Goal: Information Seeking & Learning: Learn about a topic

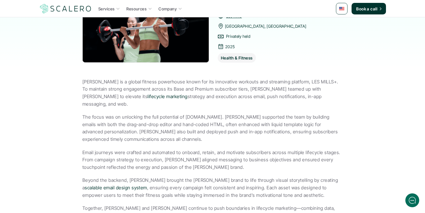
scroll to position [154, 0]
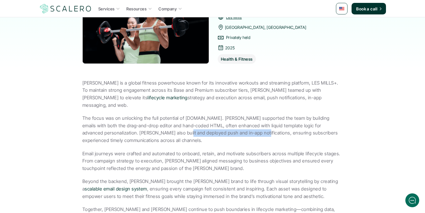
drag, startPoint x: 145, startPoint y: 105, endPoint x: 220, endPoint y: 107, distance: 74.9
click at [220, 115] on p "The focus was on unlocking the full potential of [DOMAIN_NAME]. [PERSON_NAME] s…" at bounding box center [212, 130] width 260 height 30
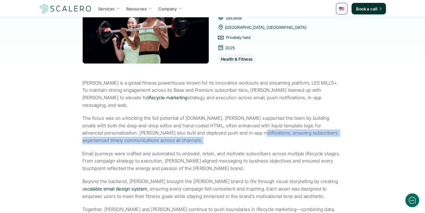
drag, startPoint x: 220, startPoint y: 107, endPoint x: 296, endPoint y: 109, distance: 77.0
click at [296, 115] on p "The focus was on unlocking the full potential of [DOMAIN_NAME]. [PERSON_NAME] s…" at bounding box center [212, 130] width 260 height 30
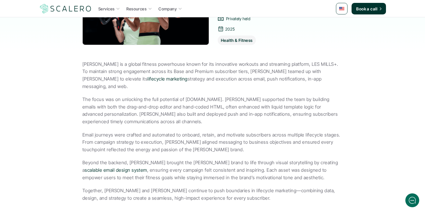
scroll to position [174, 0]
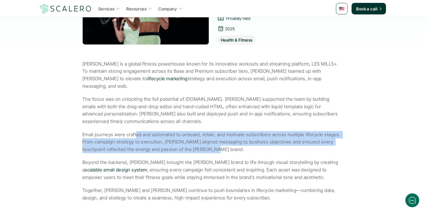
drag, startPoint x: 135, startPoint y: 107, endPoint x: 218, endPoint y: 128, distance: 85.6
click at [218, 128] on div "[PERSON_NAME] is a global fitness powerhouse known for its innovative workouts …" at bounding box center [212, 131] width 260 height 142
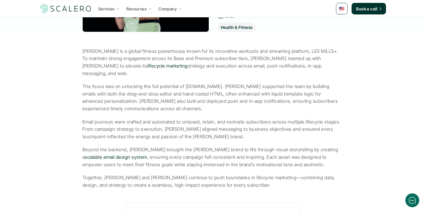
scroll to position [191, 0]
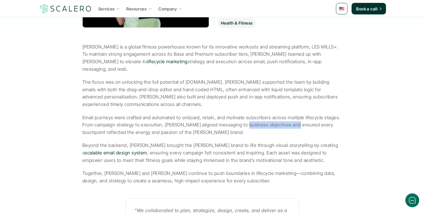
drag, startPoint x: 240, startPoint y: 96, endPoint x: 292, endPoint y: 97, distance: 51.8
click at [292, 114] on p "Email journeys were crafted and automated to onboard, retain, and motivate subs…" at bounding box center [212, 125] width 260 height 22
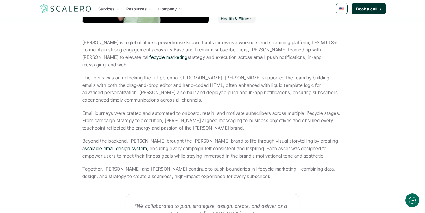
scroll to position [196, 0]
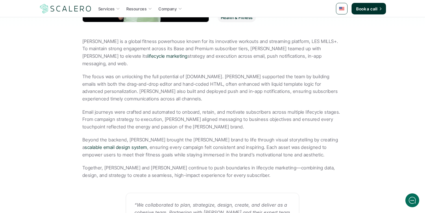
drag, startPoint x: 150, startPoint y: 95, endPoint x: 183, endPoint y: 95, distance: 33.0
click at [183, 109] on p "Email journeys were crafted and automated to onboard, retain, and motivate subs…" at bounding box center [212, 120] width 260 height 22
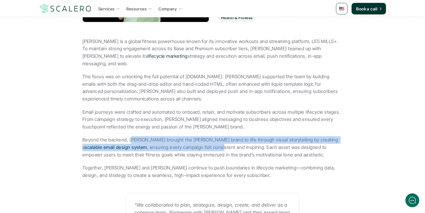
drag, startPoint x: 130, startPoint y: 111, endPoint x: 189, endPoint y: 123, distance: 60.0
click at [189, 137] on p "Beyond the backend, [PERSON_NAME] brought the [PERSON_NAME] brand to life throu…" at bounding box center [212, 148] width 260 height 22
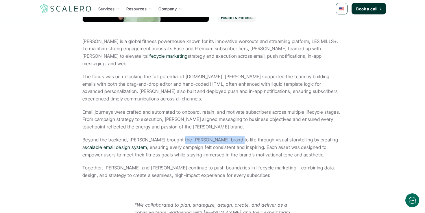
drag, startPoint x: 178, startPoint y: 111, endPoint x: 220, endPoint y: 114, distance: 42.7
click at [220, 137] on p "Beyond the backend, [PERSON_NAME] brought the [PERSON_NAME] brand to life throu…" at bounding box center [212, 148] width 260 height 22
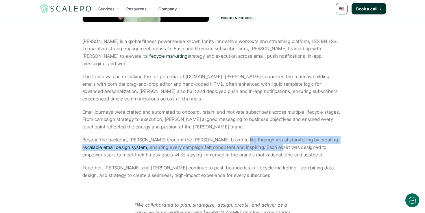
drag, startPoint x: 227, startPoint y: 114, endPoint x: 248, endPoint y: 121, distance: 22.0
click at [248, 137] on p "Beyond the backend, [PERSON_NAME] brought the [PERSON_NAME] brand to life throu…" at bounding box center [212, 148] width 260 height 22
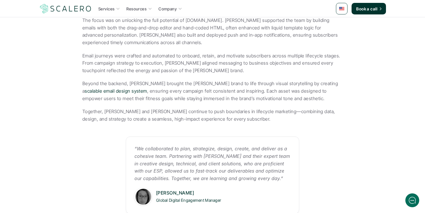
scroll to position [255, 0]
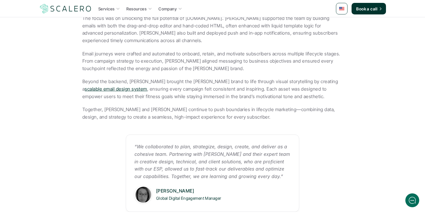
click at [102, 86] on link "scalable email design system" at bounding box center [116, 89] width 62 height 6
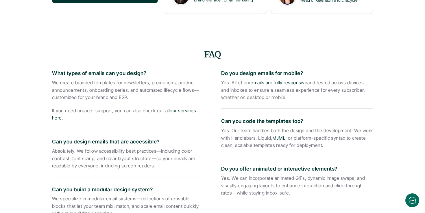
scroll to position [863, 0]
drag, startPoint x: 115, startPoint y: 76, endPoint x: 167, endPoint y: 77, distance: 51.5
click at [167, 79] on p "We create branded templates for newsletters, promotions, product announcements,…" at bounding box center [128, 90] width 152 height 22
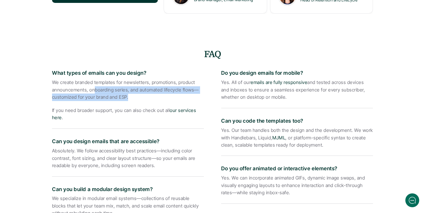
drag, startPoint x: 93, startPoint y: 84, endPoint x: 155, endPoint y: 93, distance: 62.2
click at [154, 93] on div "We create branded templates for newsletters, promotions, product announcements,…" at bounding box center [128, 100] width 152 height 43
click at [155, 93] on div "We create branded templates for newsletters, promotions, product announcements,…" at bounding box center [128, 100] width 152 height 43
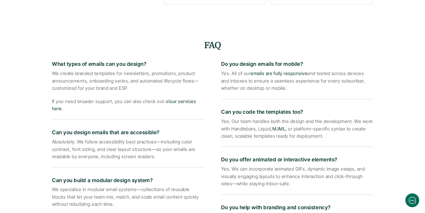
scroll to position [872, 0]
drag, startPoint x: 74, startPoint y: 77, endPoint x: 139, endPoint y: 77, distance: 65.7
click at [139, 77] on p "We create branded templates for newsletters, promotions, product announcements,…" at bounding box center [128, 81] width 152 height 22
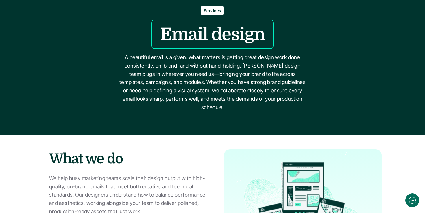
scroll to position [0, 0]
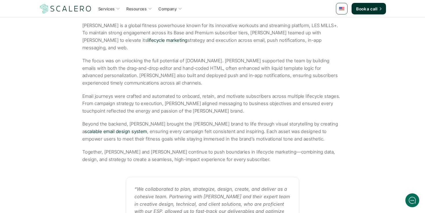
scroll to position [190, 0]
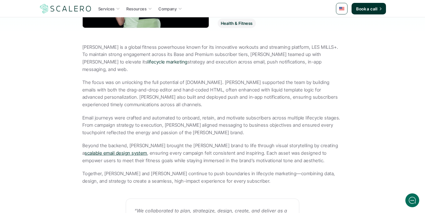
click at [147, 150] on link "scalable email design system" at bounding box center [116, 153] width 62 height 6
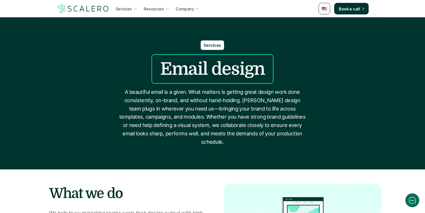
click at [129, 9] on p "Services" at bounding box center [124, 9] width 16 height 6
click at [134, 8] on icon at bounding box center [135, 9] width 3 height 2
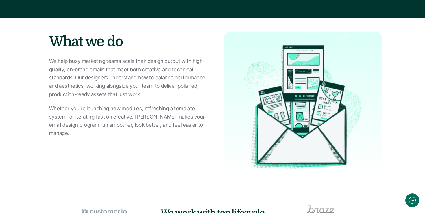
scroll to position [149, 0]
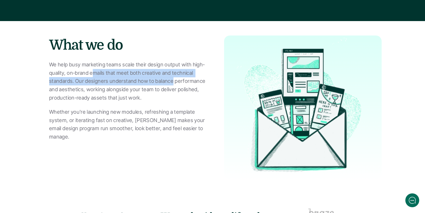
drag, startPoint x: 134, startPoint y: 67, endPoint x: 173, endPoint y: 73, distance: 38.9
click at [173, 73] on p "We help busy marketing teams scale their design output with high-quality, on-br…" at bounding box center [128, 82] width 158 height 42
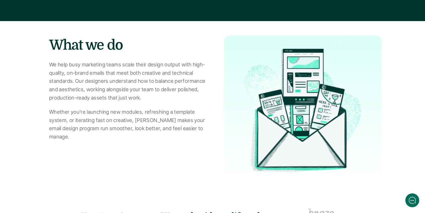
drag, startPoint x: 95, startPoint y: 73, endPoint x: 165, endPoint y: 93, distance: 72.4
click at [163, 92] on p "We help busy marketing teams scale their design output with high-quality, on-br…" at bounding box center [128, 82] width 158 height 42
click at [165, 93] on p "We help busy marketing teams scale their design output with high-quality, on-br…" at bounding box center [128, 82] width 158 height 42
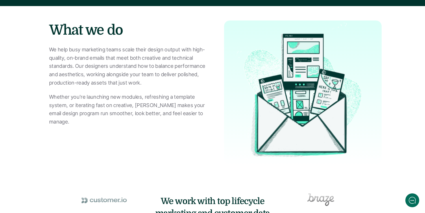
scroll to position [164, 0]
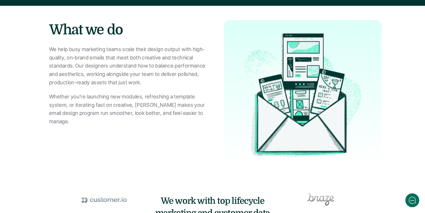
drag, startPoint x: 95, startPoint y: 75, endPoint x: 138, endPoint y: 81, distance: 43.0
click at [138, 81] on div "We help busy marketing teams scale their design output with high-quality, on-br…" at bounding box center [128, 97] width 158 height 104
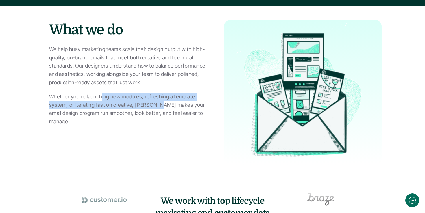
drag, startPoint x: 102, startPoint y: 87, endPoint x: 178, endPoint y: 103, distance: 78.6
click at [178, 103] on p "Whether you're launching new modules, refreshing a template system, or iteratin…" at bounding box center [128, 109] width 158 height 33
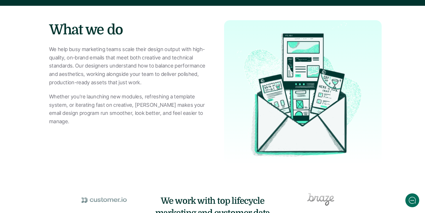
click at [180, 103] on p "Whether you're launching new modules, refreshing a template system, or iteratin…" at bounding box center [128, 109] width 158 height 33
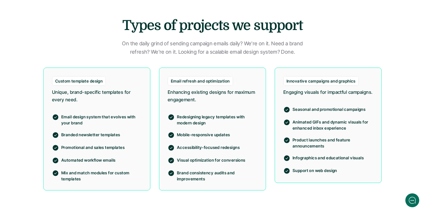
scroll to position [439, 0]
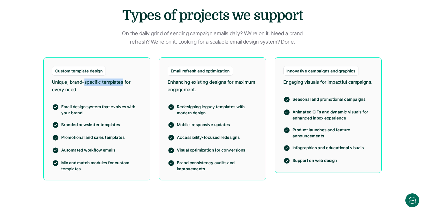
drag, startPoint x: 85, startPoint y: 73, endPoint x: 129, endPoint y: 73, distance: 44.3
click at [129, 79] on p "Unique, brand-specific templates for every need." at bounding box center [97, 86] width 90 height 15
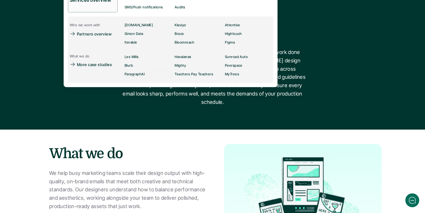
scroll to position [0, 0]
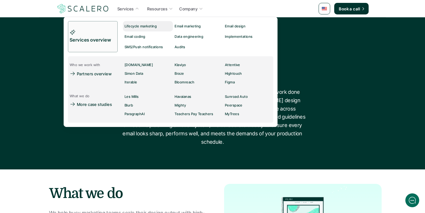
click at [148, 28] on p "Lifecycle marketing" at bounding box center [141, 26] width 32 height 4
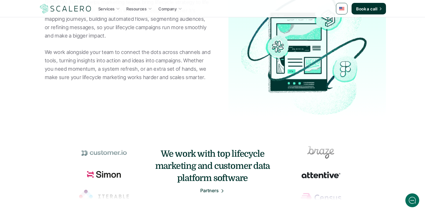
scroll to position [204, 0]
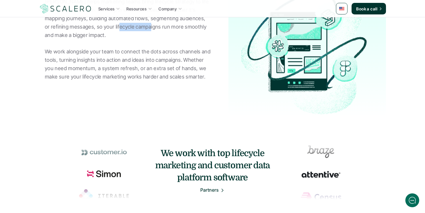
drag, startPoint x: 115, startPoint y: 28, endPoint x: 169, endPoint y: 31, distance: 53.6
click at [157, 28] on p "[PERSON_NAME] helps marketing teams bring lifecycle strategy to life with bette…" at bounding box center [128, 39] width 166 height 83
click at [169, 31] on p "[PERSON_NAME] helps marketing teams bring lifecycle strategy to life with bette…" at bounding box center [128, 39] width 166 height 83
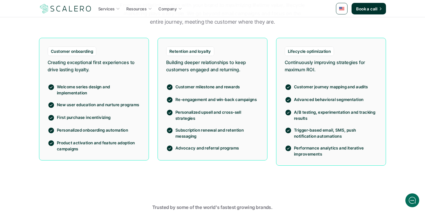
scroll to position [460, 0]
drag, startPoint x: 108, startPoint y: 142, endPoint x: 123, endPoint y: 140, distance: 14.6
click at [123, 140] on p "Product activation and feature adoption campaigns" at bounding box center [98, 146] width 83 height 12
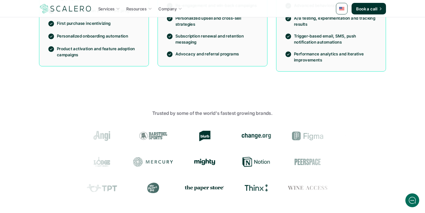
scroll to position [553, 0]
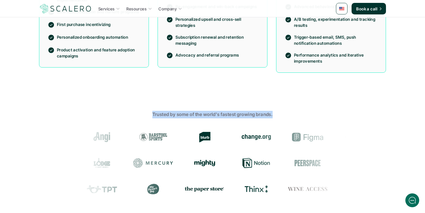
drag, startPoint x: 151, startPoint y: 114, endPoint x: 287, endPoint y: 117, distance: 135.7
click at [287, 117] on p "Trusted by some of the world's fastest growing brands." at bounding box center [212, 115] width 338 height 8
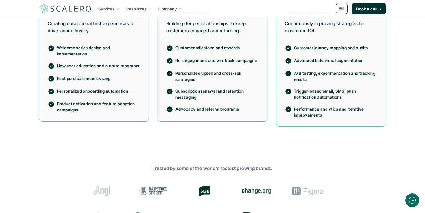
scroll to position [420, 0]
